Goal: Information Seeking & Learning: Learn about a topic

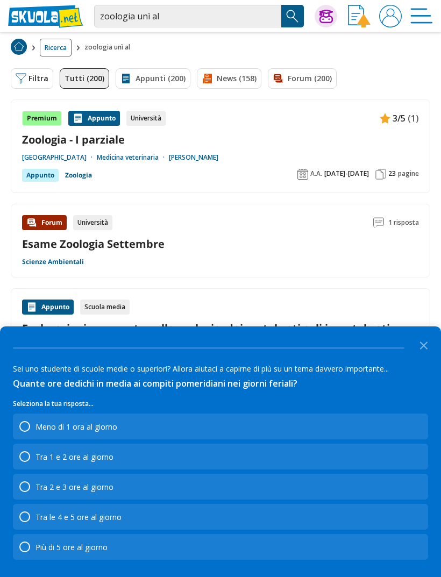
click at [418, 344] on icon "Close the survey" at bounding box center [424, 345] width 22 height 22
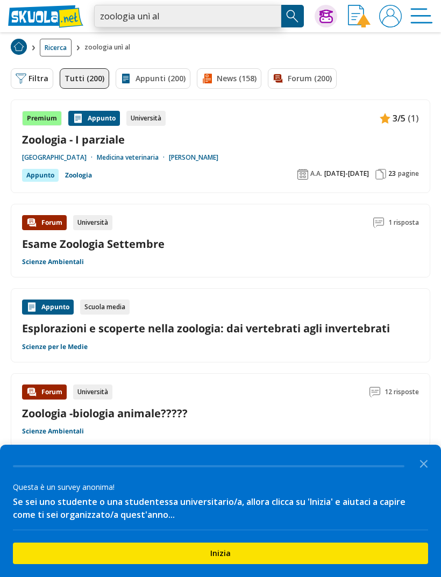
click at [226, 20] on input "zoologia unì al" at bounding box center [187, 16] width 187 height 23
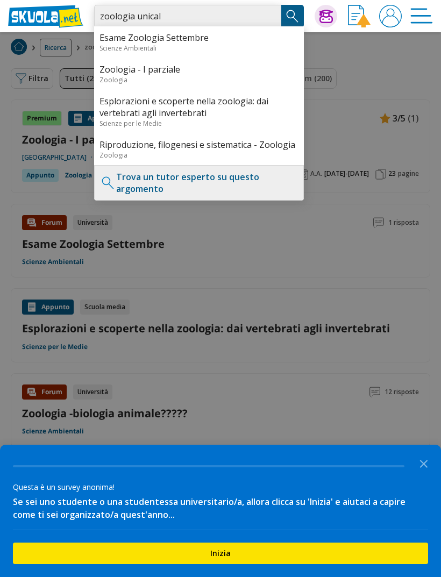
type input "zoologia unical"
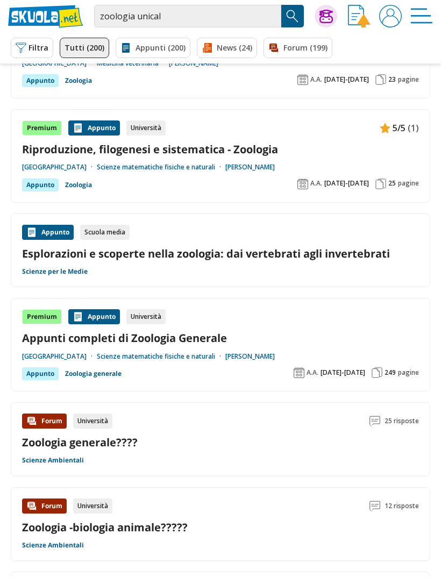
scroll to position [278, 0]
click at [347, 331] on link "Appunti completi di Zoologia Generale" at bounding box center [220, 338] width 397 height 15
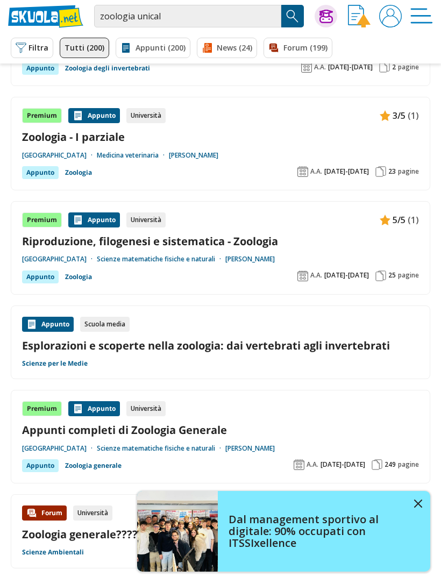
scroll to position [0, 0]
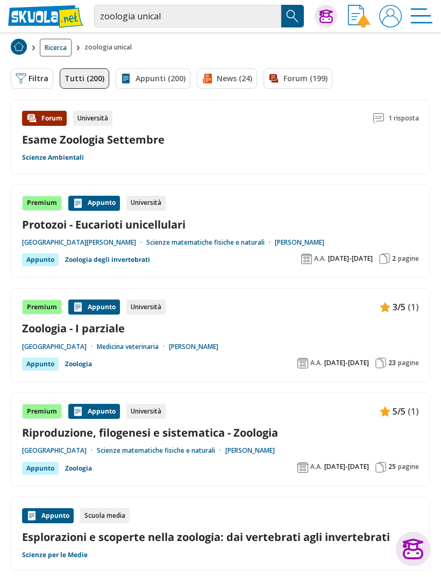
click at [33, 78] on button "Filtra 0" at bounding box center [32, 78] width 43 height 20
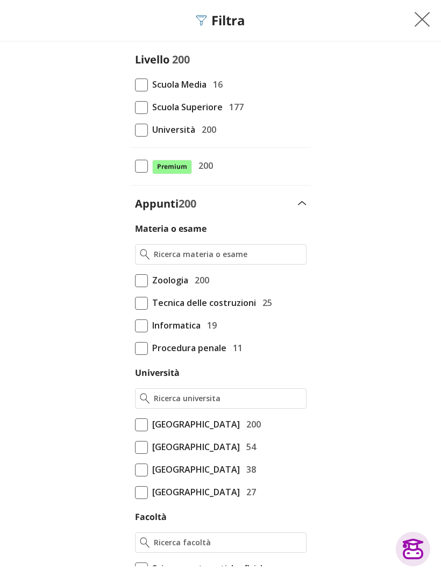
click at [185, 135] on span "Università" at bounding box center [171, 130] width 47 height 14
click at [135, 130] on input "Università 200" at bounding box center [135, 130] width 0 height 0
checkbox input "true"
click at [198, 276] on span "200" at bounding box center [200, 280] width 19 height 14
click at [135, 280] on input "Zoologia 200" at bounding box center [135, 280] width 0 height 0
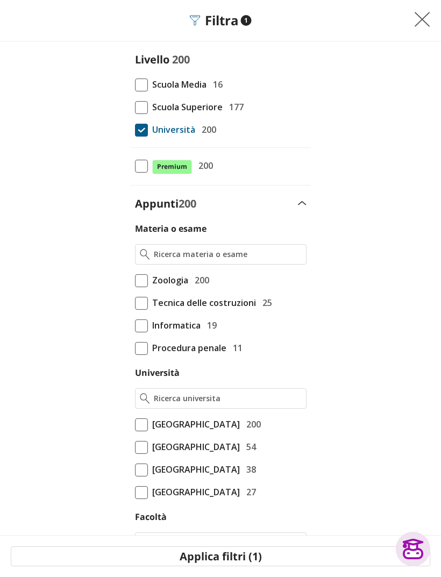
checkbox input "true"
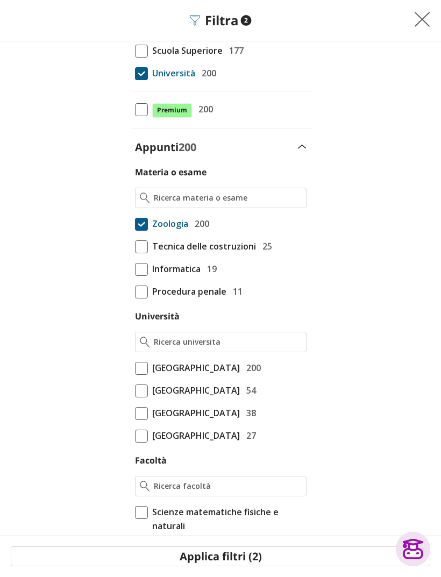
scroll to position [57, 0]
click at [151, 363] on span "Università della Calabria" at bounding box center [194, 368] width 92 height 14
click at [135, 425] on input "Università della Calabria 200" at bounding box center [135, 425] width 0 height 0
checkbox input "true"
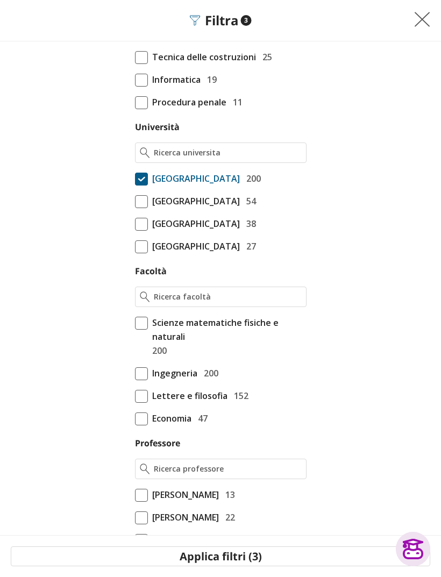
scroll to position [259, 0]
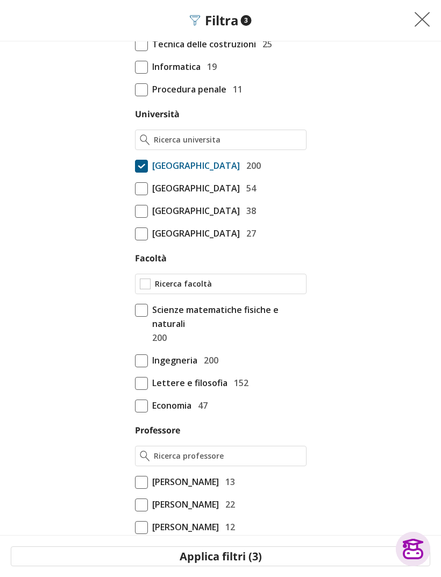
click at [237, 290] on input "Facoltà" at bounding box center [228, 284] width 147 height 11
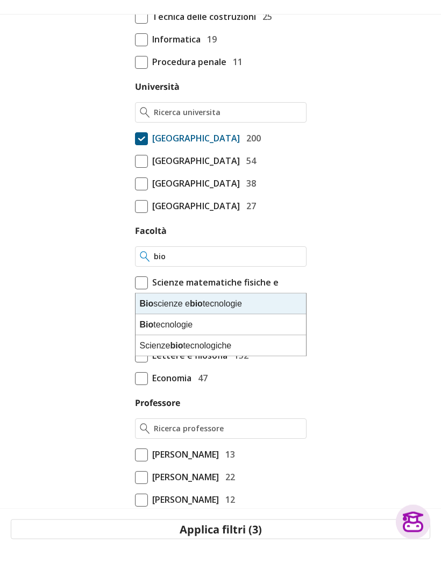
click at [276, 363] on div "Scienze bio tecnologiche" at bounding box center [221, 373] width 171 height 20
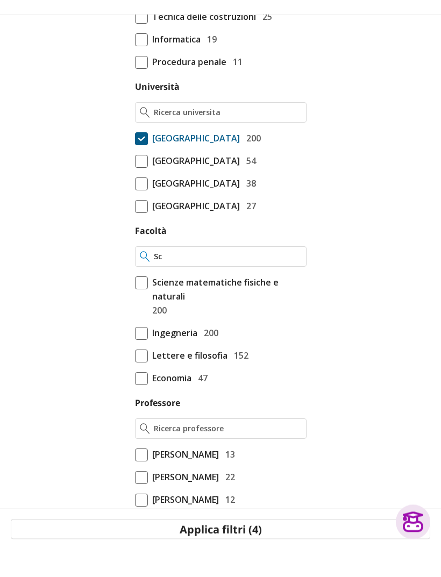
type input "S"
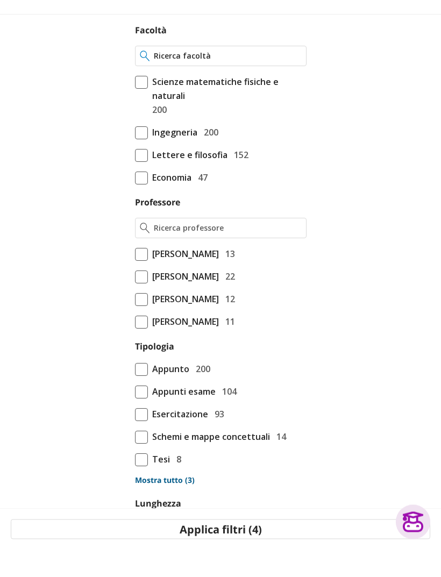
scroll to position [475, 0]
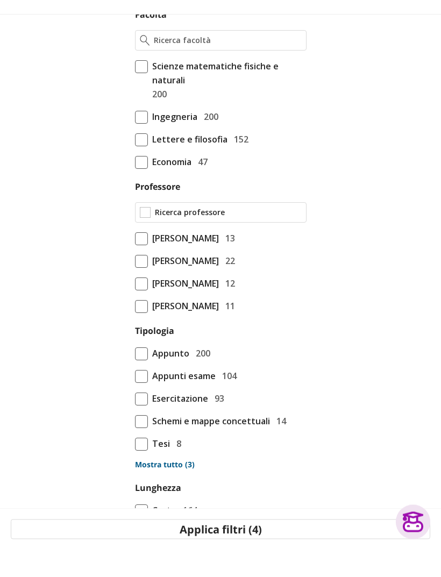
click at [284, 235] on input "Professore" at bounding box center [228, 240] width 147 height 11
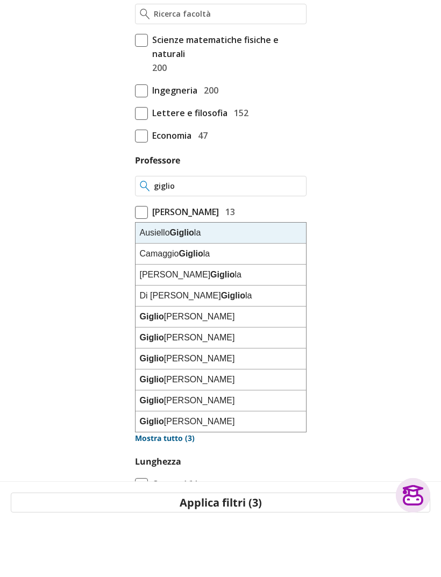
click at [224, 403] on div "Giglio Anita" at bounding box center [221, 413] width 171 height 21
type input "Giglio Anita"
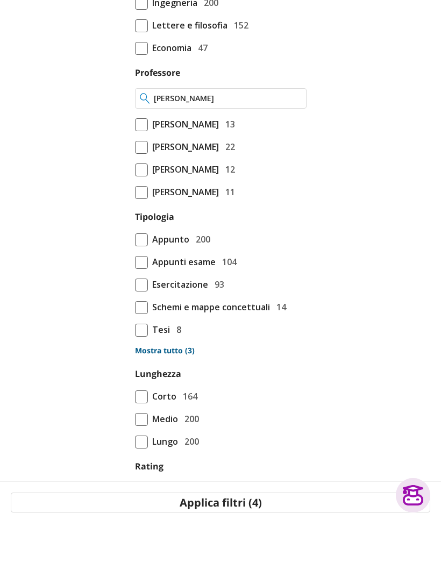
scroll to position [563, 0]
click at [192, 286] on span "200" at bounding box center [201, 293] width 19 height 14
checkbox input "true"
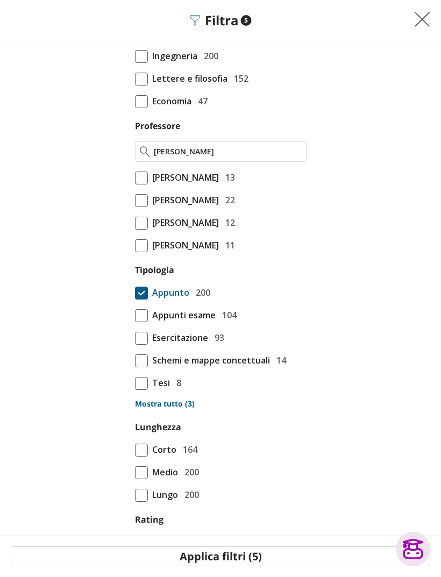
click at [199, 322] on span "Appunti esame" at bounding box center [182, 315] width 68 height 14
checkbox input "true"
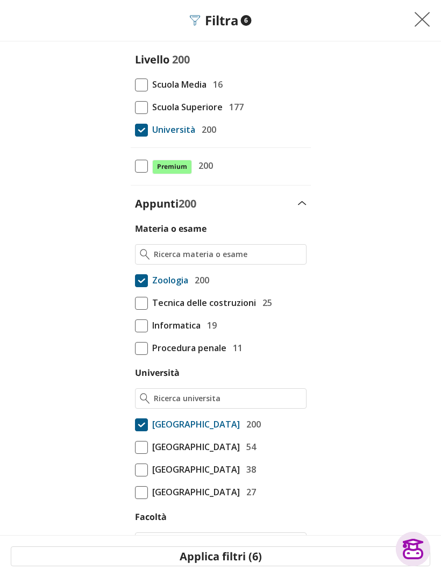
scroll to position [0, 0]
click at [425, 23] on img at bounding box center [422, 19] width 16 height 16
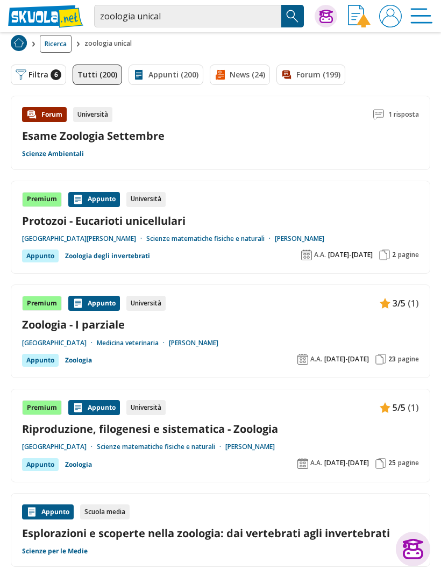
scroll to position [2, 0]
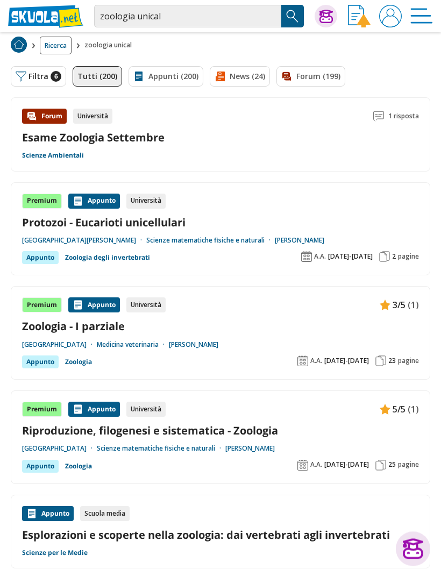
click at [49, 79] on button "Filtra 6" at bounding box center [38, 77] width 55 height 20
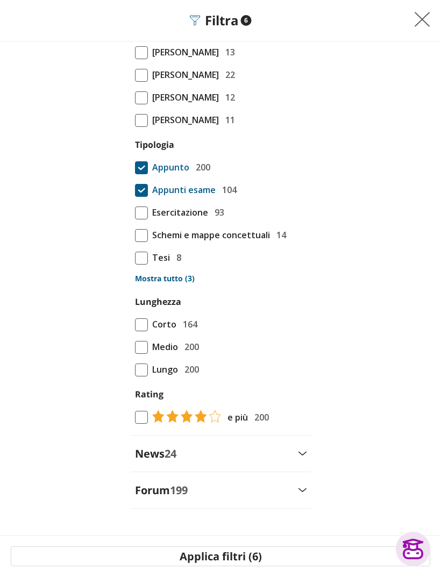
scroll to position [688, 0]
click at [290, 498] on div "Forum 199" at bounding box center [221, 491] width 180 height 15
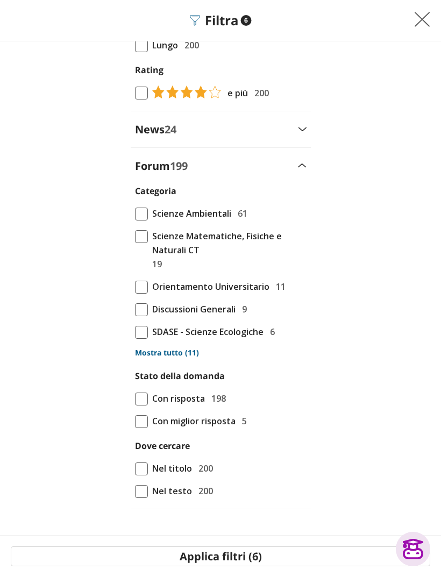
scroll to position [1013, 0]
click at [311, 137] on div "News 24" at bounding box center [221, 129] width 180 height 15
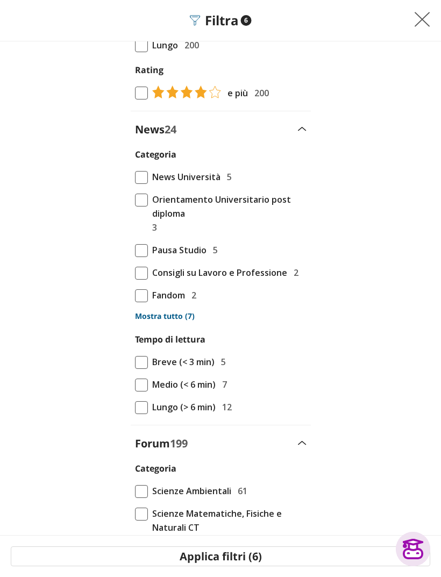
click at [425, 20] on img at bounding box center [422, 19] width 16 height 16
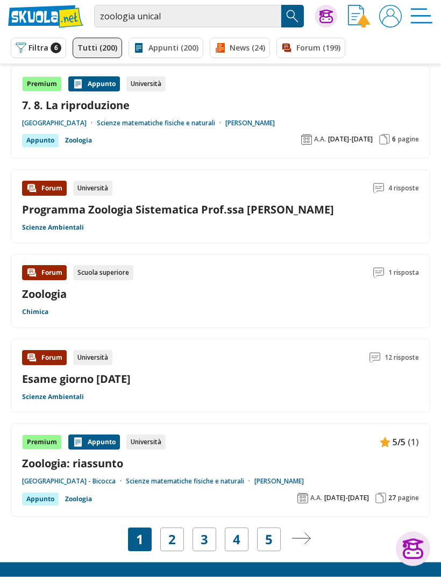
scroll to position [1456, 0]
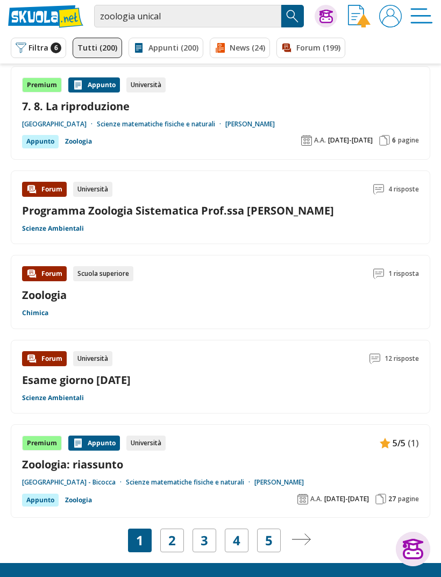
click at [172, 535] on link "2" at bounding box center [172, 540] width 8 height 15
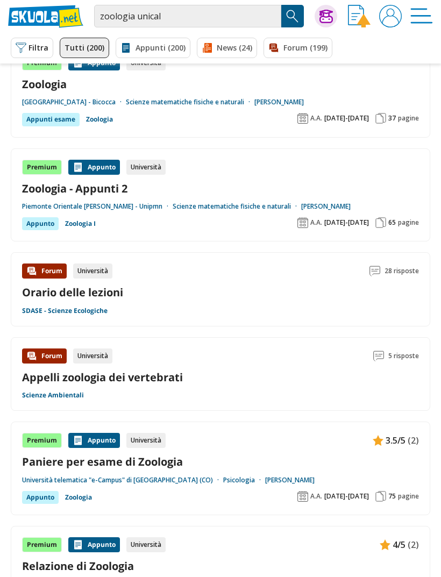
scroll to position [788, 0]
